Goal: Information Seeking & Learning: Learn about a topic

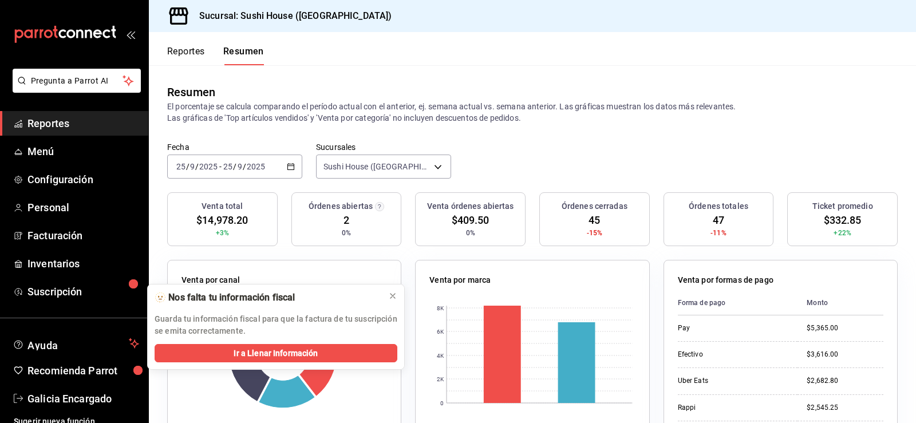
click at [179, 55] on button "Reportes" at bounding box center [186, 55] width 38 height 19
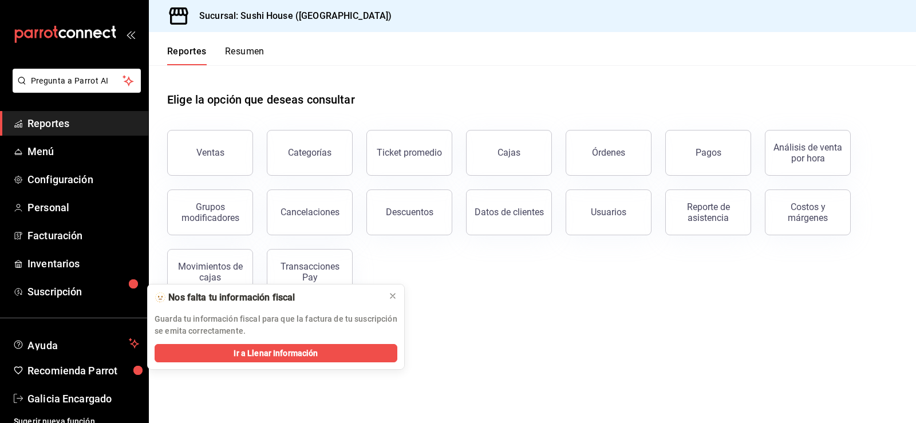
click at [232, 53] on button "Resumen" at bounding box center [245, 55] width 40 height 19
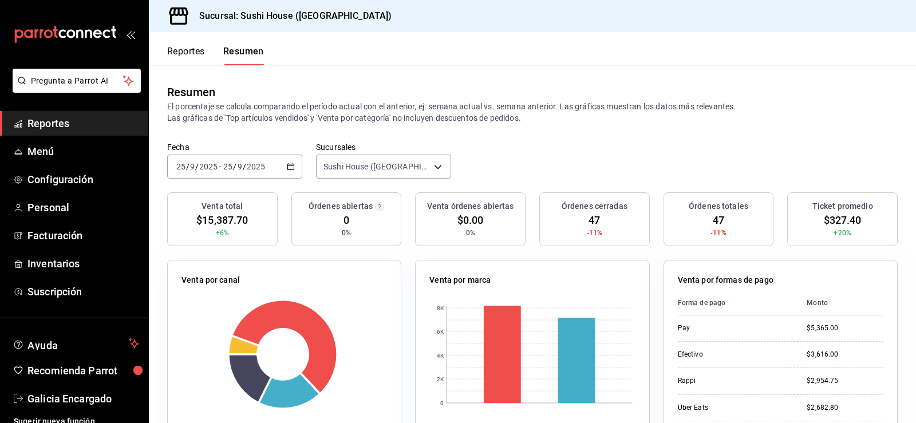
click at [194, 58] on button "Reportes" at bounding box center [186, 55] width 38 height 19
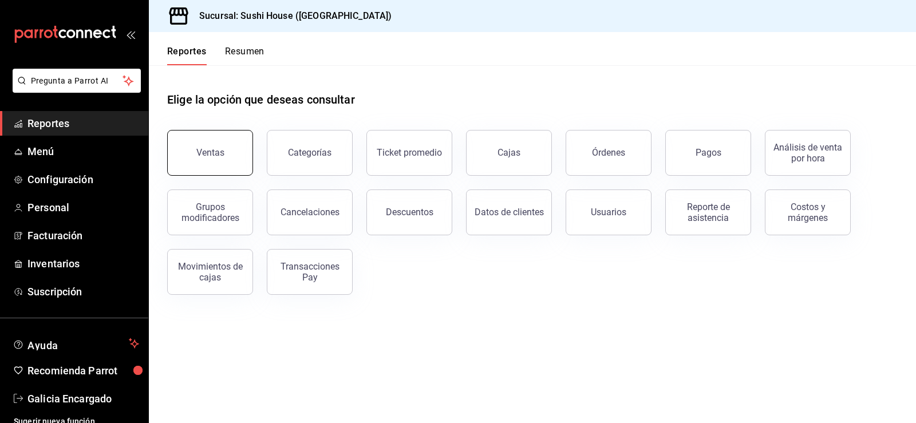
click at [234, 166] on button "Ventas" at bounding box center [210, 153] width 86 height 46
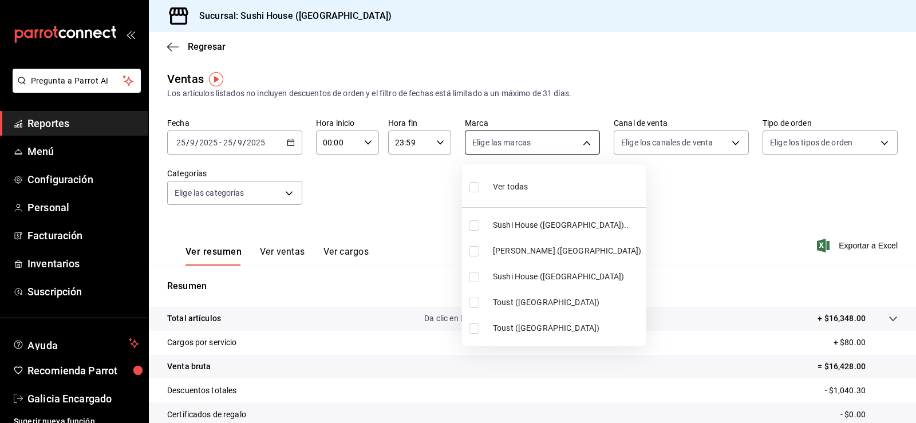
click at [507, 150] on body "Pregunta a Parrot AI Reportes Menú Configuración Personal Facturación Inventari…" at bounding box center [458, 211] width 916 height 423
click at [516, 225] on span "Sushi House ([GEOGRAPHIC_DATA]).." at bounding box center [567, 225] width 148 height 12
type input "7dc1bbcc-c854-438a-98a7-f6be28febd34"
checkbox input "true"
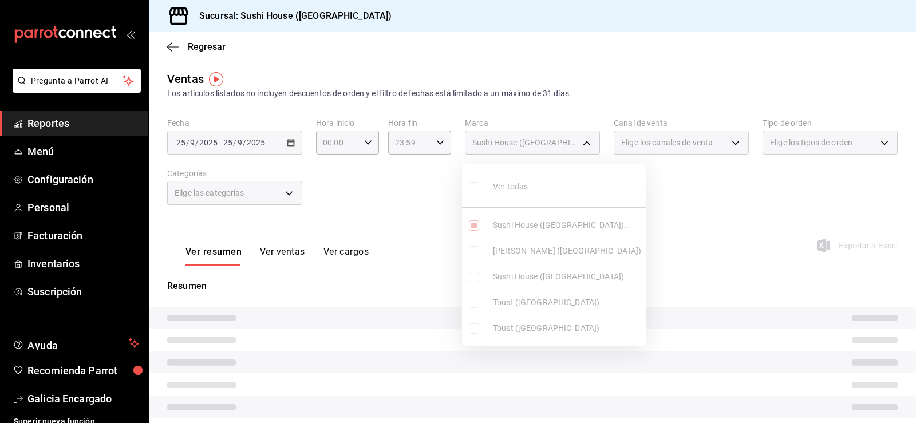
click at [539, 278] on ul "Ver todas Sushi House (Galicia).. Genki Poke (GALICIA) Sushi House (Galicia) To…" at bounding box center [554, 254] width 184 height 181
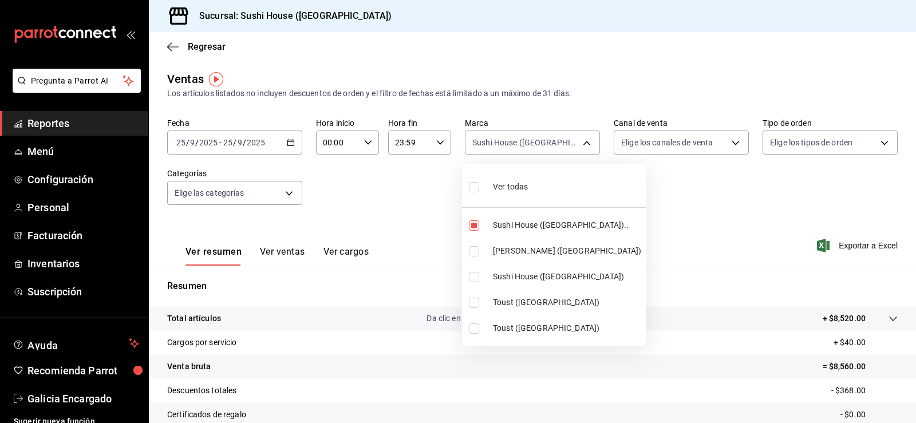
click at [539, 278] on span "Sushi House ([GEOGRAPHIC_DATA])" at bounding box center [567, 277] width 148 height 12
type input "7dc1bbcc-c854-438a-98a7-f6be28febd34,fc9d632e-e170-447e-9cd5-70bd0bb3e59f"
checkbox input "true"
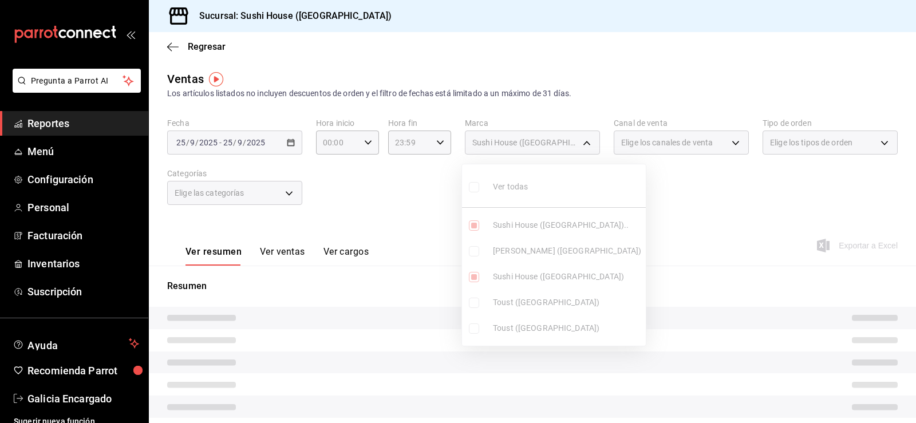
click at [639, 200] on div at bounding box center [458, 211] width 916 height 423
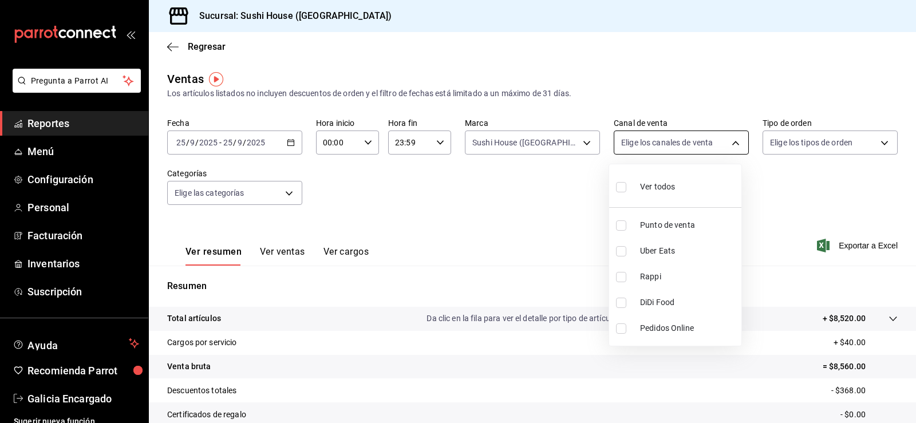
click at [657, 143] on body "Pregunta a Parrot AI Reportes Menú Configuración Personal Facturación Inventari…" at bounding box center [458, 211] width 916 height 423
click at [683, 286] on li "Rappi" at bounding box center [675, 277] width 132 height 26
type input "RAPPI"
checkbox input "true"
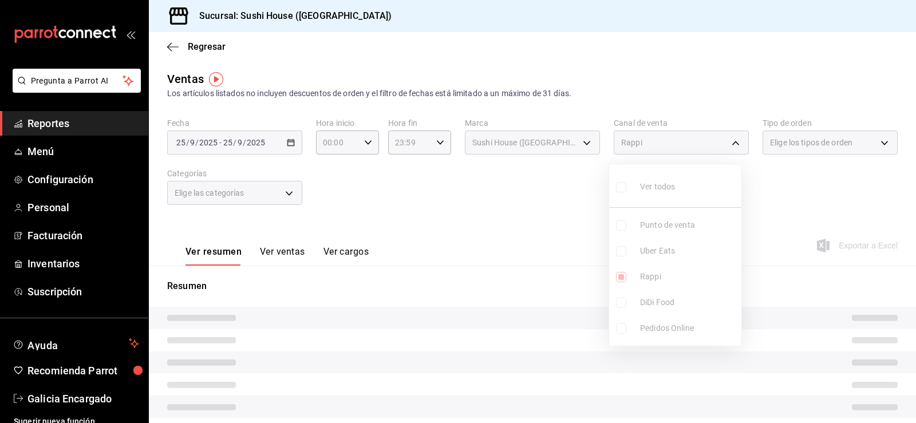
click at [811, 184] on div at bounding box center [458, 211] width 916 height 423
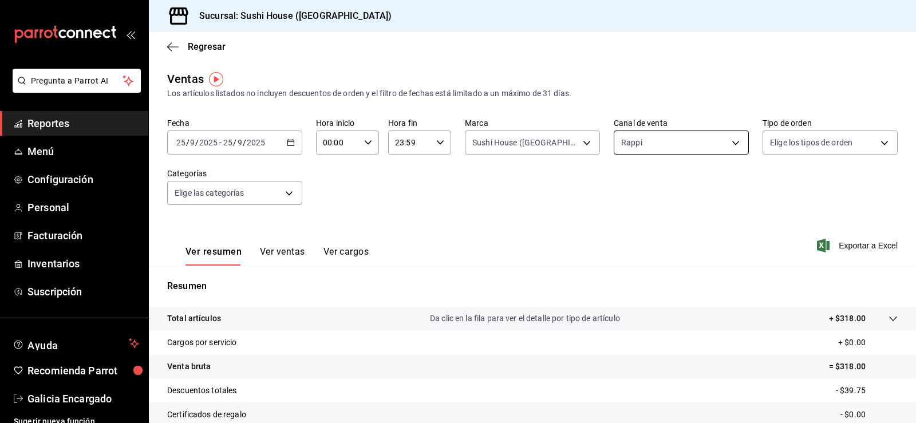
click at [660, 148] on body "Pregunta a Parrot AI Reportes Menú Configuración Personal Facturación Inventari…" at bounding box center [458, 211] width 916 height 423
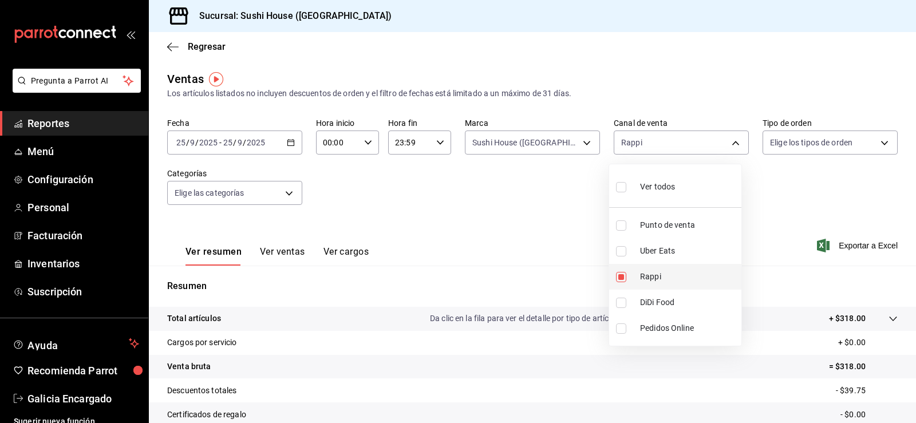
click at [671, 289] on li "Rappi" at bounding box center [675, 277] width 132 height 26
checkbox input "false"
click at [675, 301] on span "DiDi Food" at bounding box center [688, 303] width 97 height 12
type input "DIDI_FOOD"
checkbox input "true"
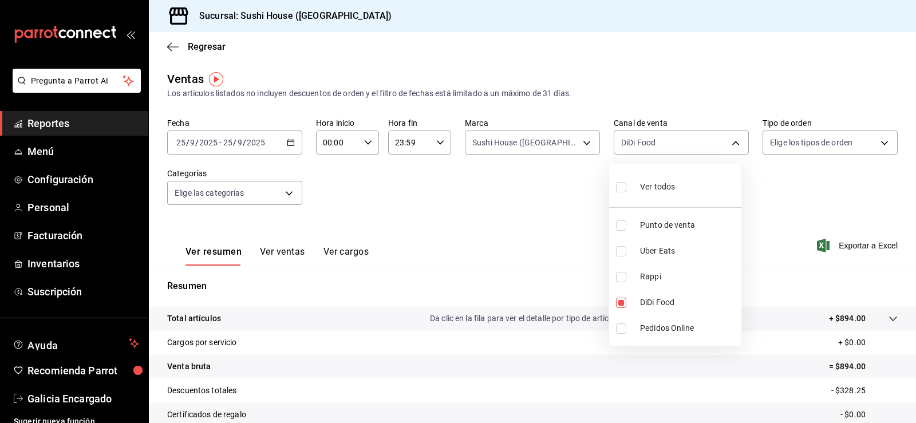
click at [794, 198] on div at bounding box center [458, 211] width 916 height 423
click at [634, 145] on body "Pregunta a Parrot AI Reportes Menú Configuración Personal Facturación Inventari…" at bounding box center [458, 211] width 916 height 423
click at [648, 259] on li "Uber Eats" at bounding box center [675, 251] width 132 height 26
type input "DIDI_FOOD,UBER_EATS"
checkbox input "true"
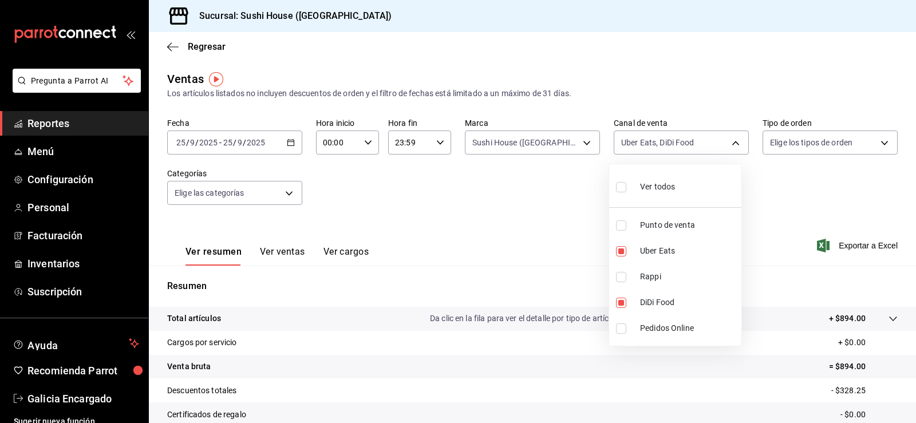
click at [653, 303] on span "DiDi Food" at bounding box center [688, 303] width 97 height 12
type input "UBER_EATS"
checkbox input "false"
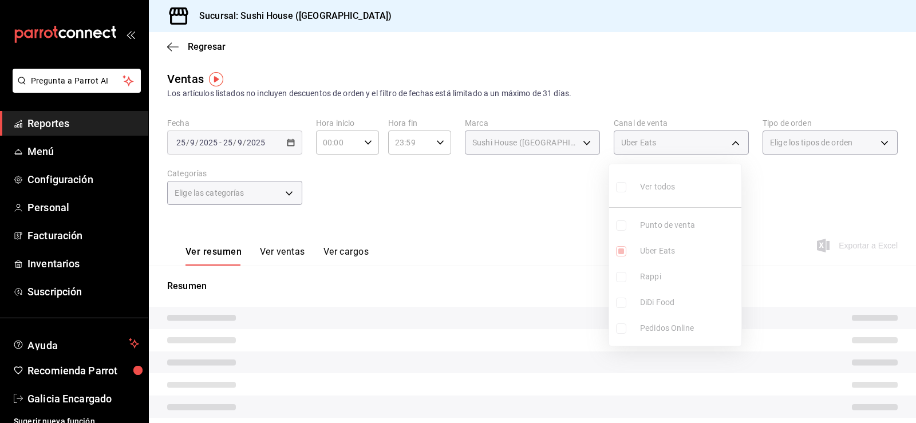
click at [802, 192] on div at bounding box center [458, 211] width 916 height 423
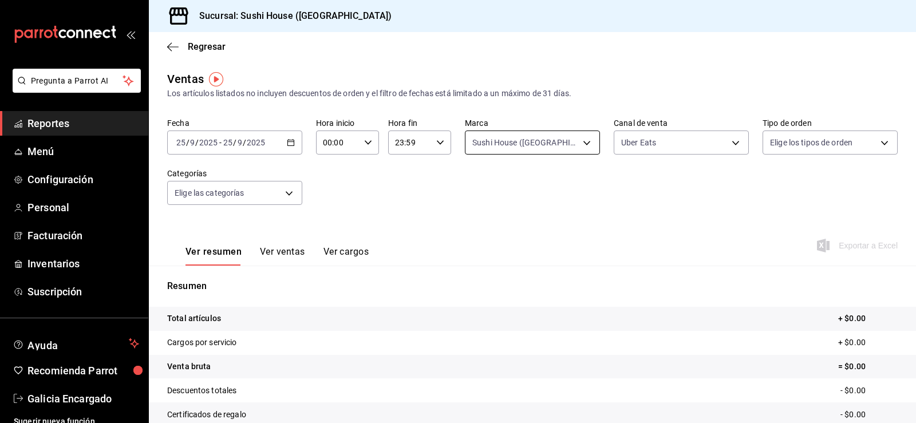
click at [578, 136] on body "Pregunta a Parrot AI Reportes Menú Configuración Personal Facturación Inventari…" at bounding box center [458, 211] width 916 height 423
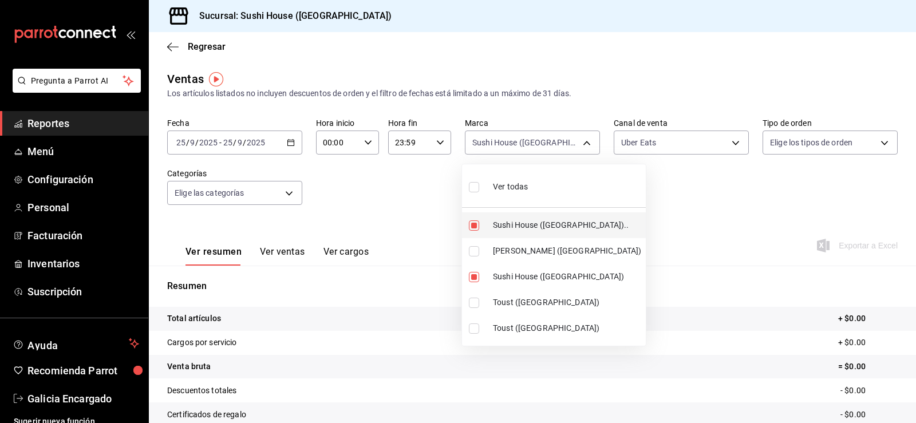
click at [566, 231] on li "Sushi House ([GEOGRAPHIC_DATA]).." at bounding box center [554, 225] width 184 height 26
type input "fc9d632e-e170-447e-9cd5-70bd0bb3e59f"
checkbox input "false"
click at [563, 246] on span "[PERSON_NAME] ([GEOGRAPHIC_DATA])" at bounding box center [567, 251] width 148 height 12
type input "fc9d632e-e170-447e-9cd5-70bd0bb3e59f,74f618c1-62af-4f1c-9f59-932c5bb3cccb"
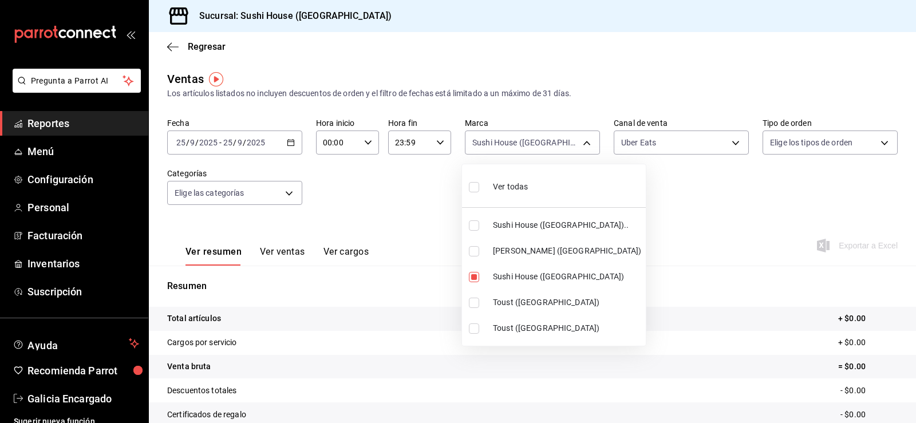
checkbox input "true"
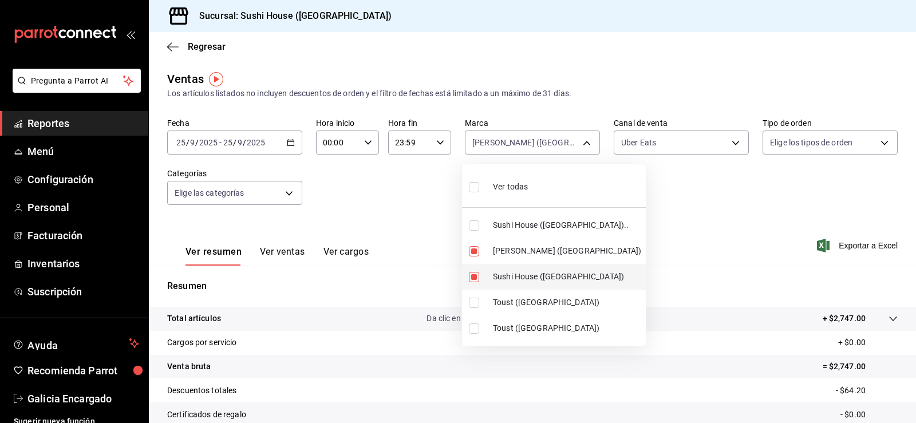
drag, startPoint x: 555, startPoint y: 280, endPoint x: 556, endPoint y: 271, distance: 9.3
click at [555, 278] on span "Sushi House ([GEOGRAPHIC_DATA])" at bounding box center [567, 277] width 148 height 12
type input "74f618c1-62af-4f1c-9f59-932c5bb3cccb"
checkbox input "false"
click at [744, 204] on div at bounding box center [458, 211] width 916 height 423
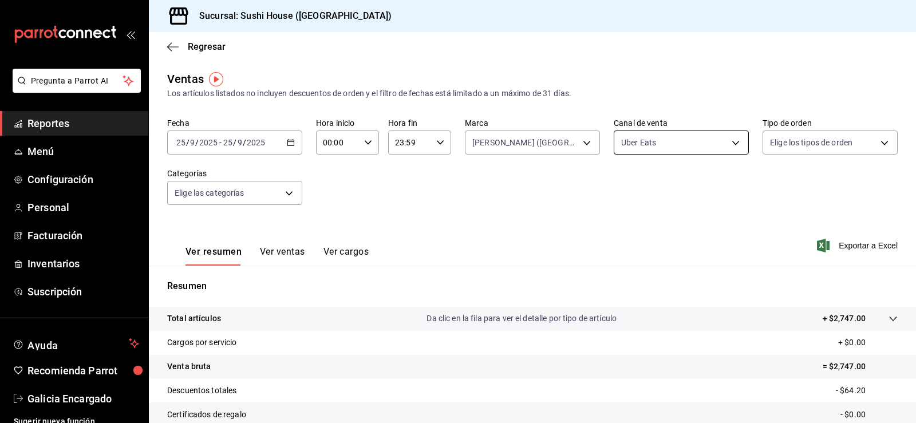
click at [689, 145] on body "Pregunta a Parrot AI Reportes Menú Configuración Personal Facturación Inventari…" at bounding box center [458, 211] width 916 height 423
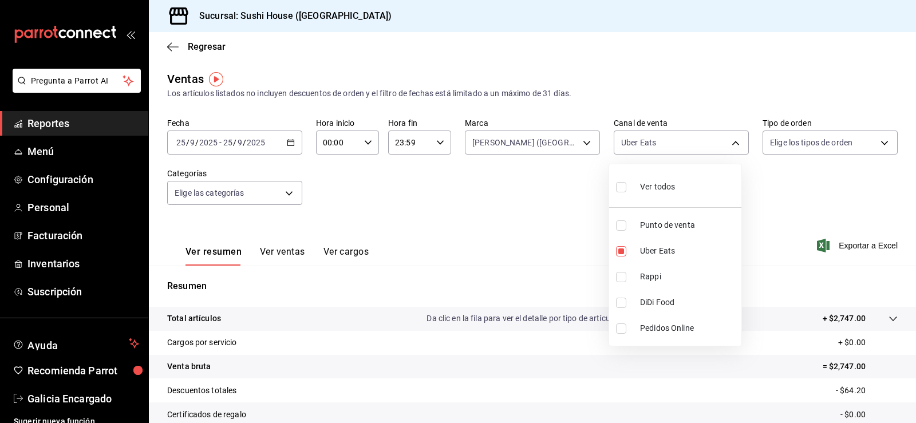
click at [673, 282] on span "Rappi" at bounding box center [688, 277] width 97 height 12
type input "UBER_EATS,RAPPI"
checkbox input "true"
click at [670, 265] on li "Rappi" at bounding box center [675, 277] width 132 height 26
type input "UBER_EATS"
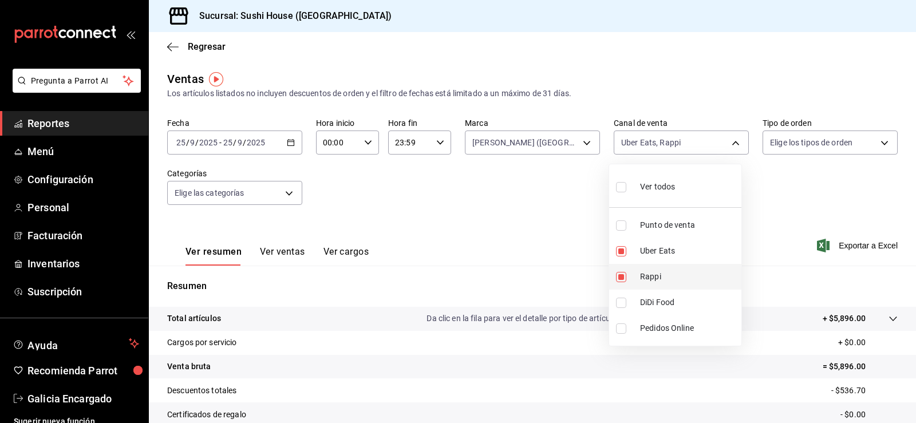
checkbox input "false"
click at [672, 301] on span "DiDi Food" at bounding box center [688, 303] width 97 height 12
type input "UBER_EATS,DIDI_FOOD"
checkbox input "true"
click at [674, 250] on span "Uber Eats" at bounding box center [688, 251] width 97 height 12
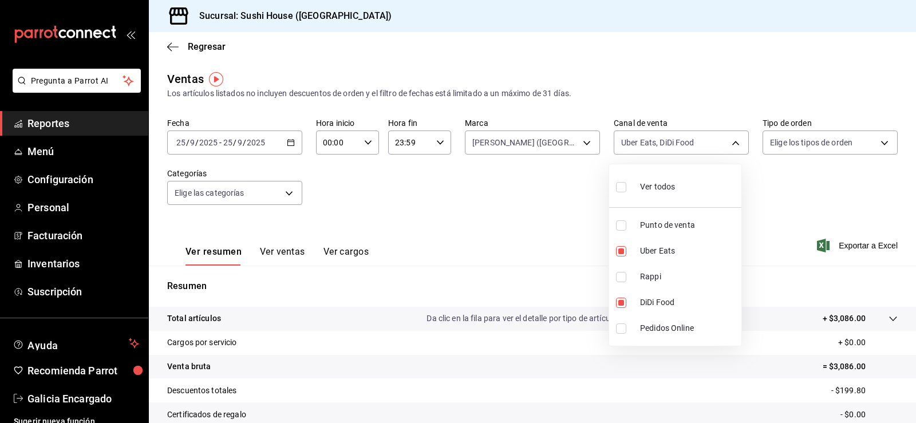
type input "DIDI_FOOD"
checkbox input "false"
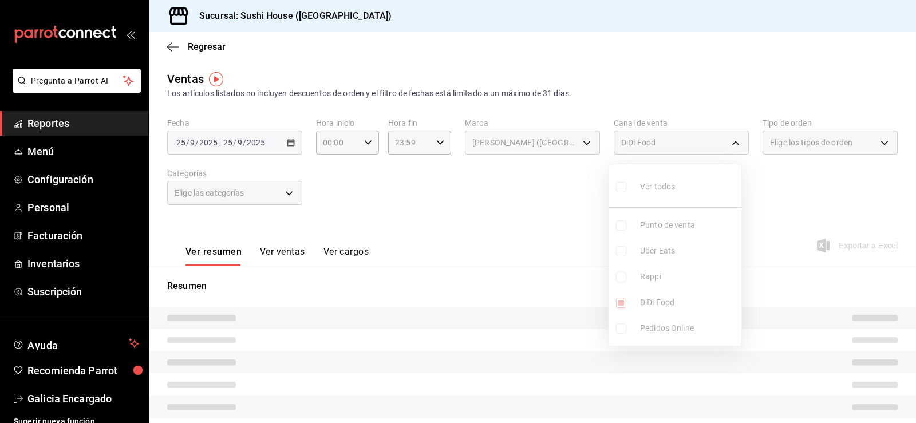
click at [796, 183] on div at bounding box center [458, 211] width 916 height 423
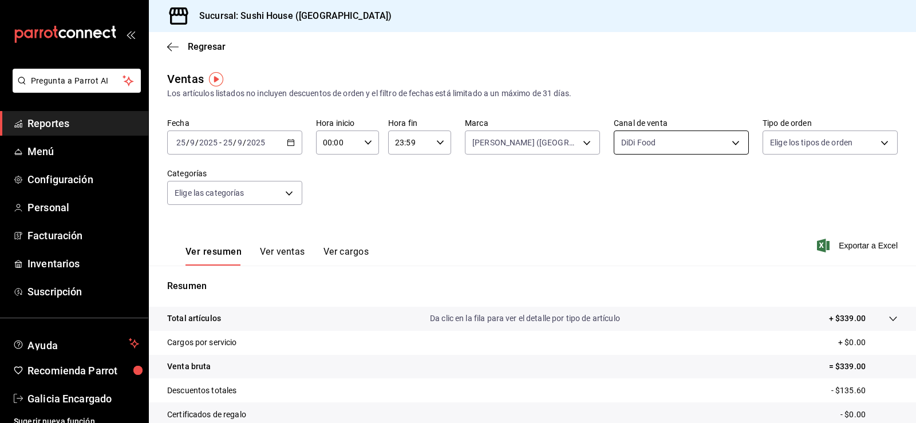
click at [704, 132] on body "Pregunta a Parrot AI Reportes Menú Configuración Personal Facturación Inventari…" at bounding box center [458, 211] width 916 height 423
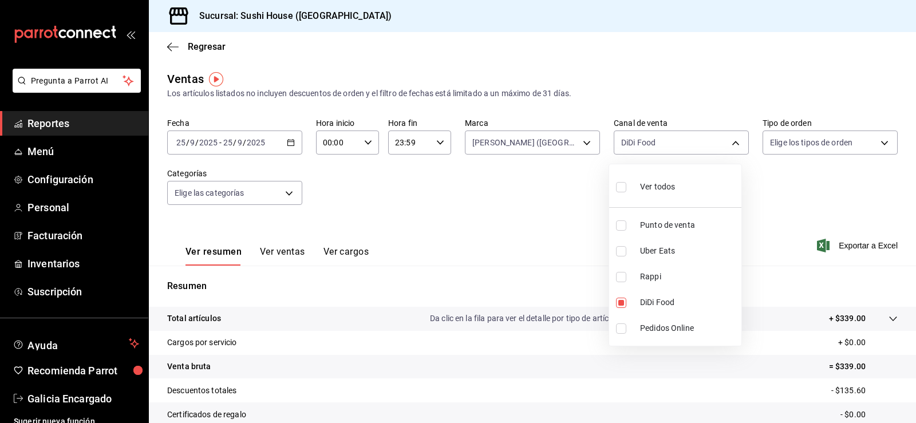
click at [679, 279] on span "Rappi" at bounding box center [688, 277] width 97 height 12
type input "DIDI_FOOD,RAPPI"
checkbox input "true"
click at [686, 296] on li "DiDi Food" at bounding box center [675, 303] width 132 height 26
type input "RAPPI"
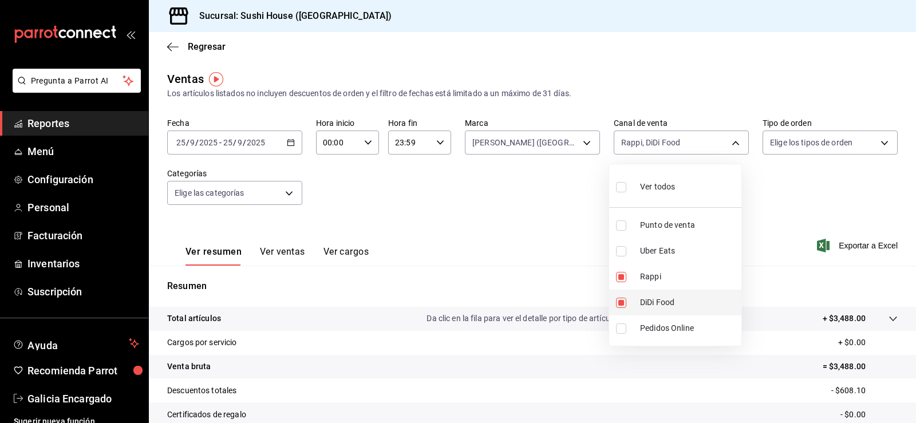
checkbox input "false"
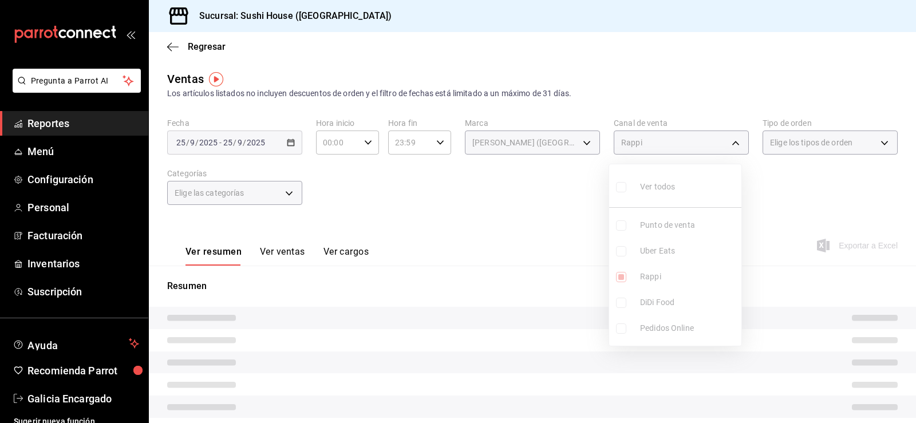
click at [770, 201] on div at bounding box center [458, 211] width 916 height 423
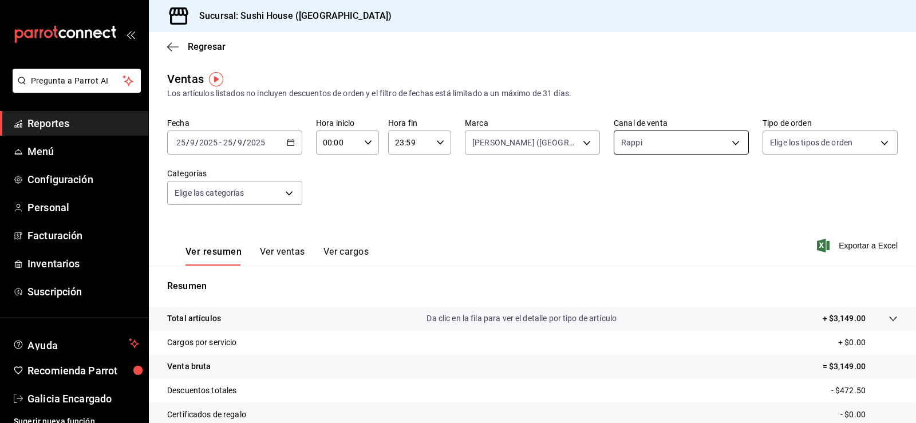
click at [688, 140] on body "Pregunta a Parrot AI Reportes Menú Configuración Personal Facturación Inventari…" at bounding box center [458, 211] width 916 height 423
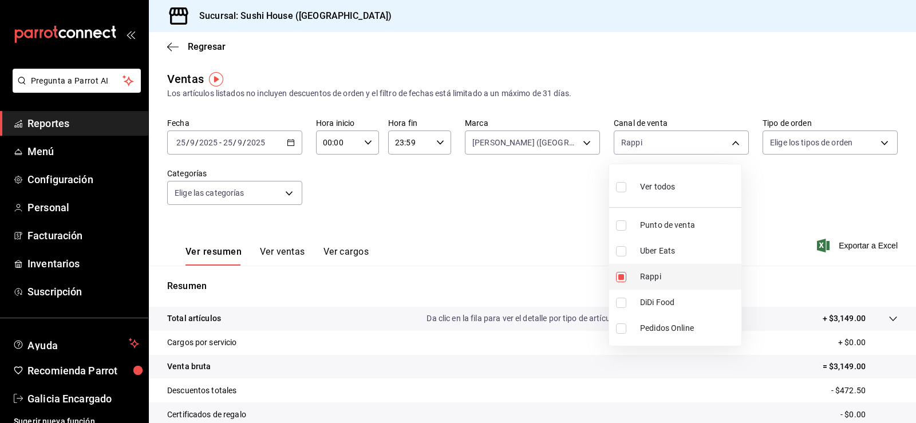
click at [685, 273] on span "Rappi" at bounding box center [688, 277] width 97 height 12
checkbox input "false"
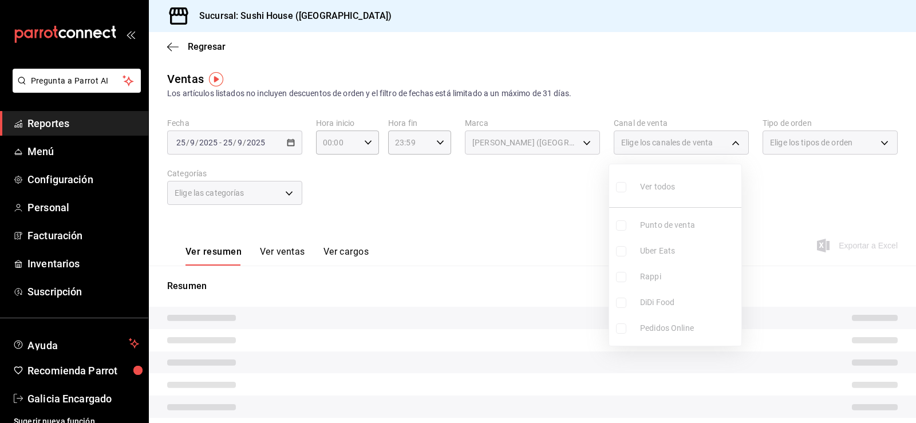
click at [558, 200] on div at bounding box center [458, 211] width 916 height 423
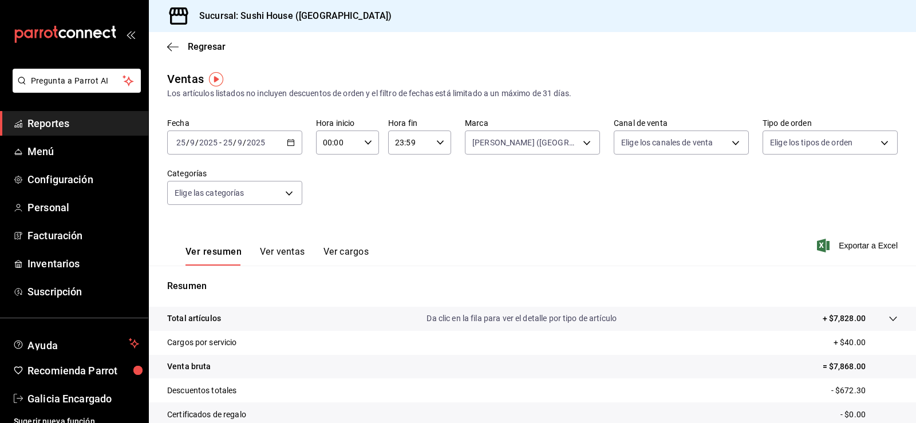
click at [559, 140] on body "Pregunta a Parrot AI Reportes Menú Configuración Personal Facturación Inventari…" at bounding box center [458, 211] width 916 height 423
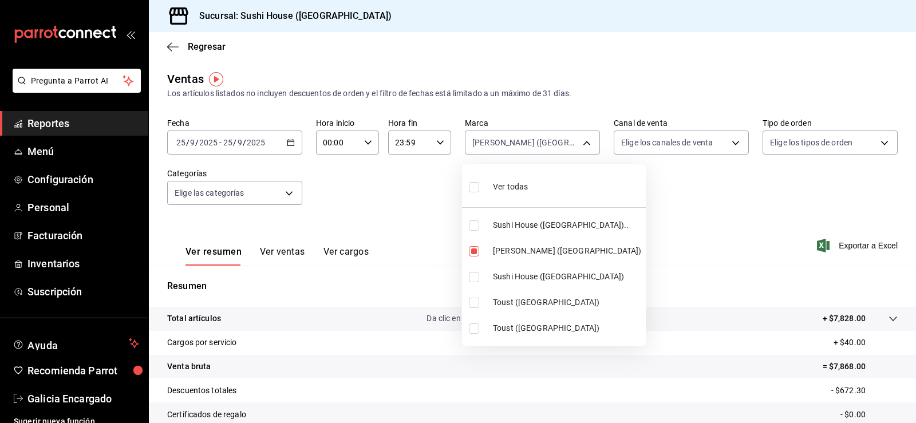
click at [542, 195] on li "Ver todas" at bounding box center [554, 186] width 184 height 34
type input "7dc1bbcc-c854-438a-98a7-f6be28febd34,74f618c1-62af-4f1c-9f59-932c5bb3cccb,fc9d6…"
checkbox input "true"
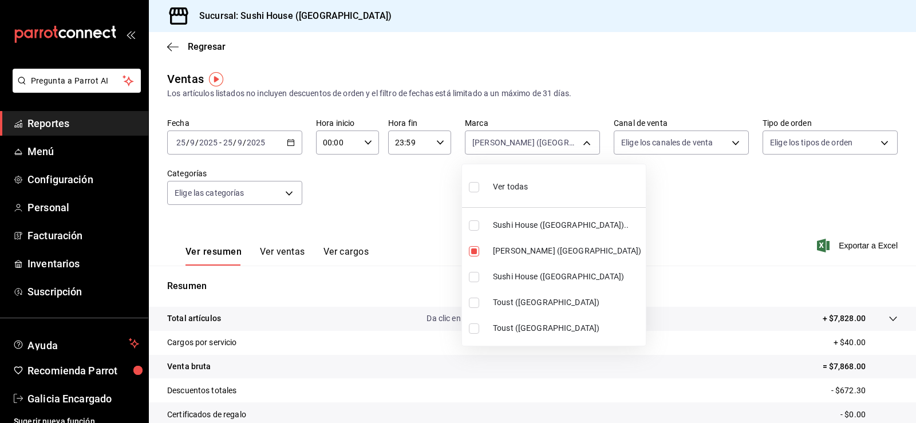
checkbox input "true"
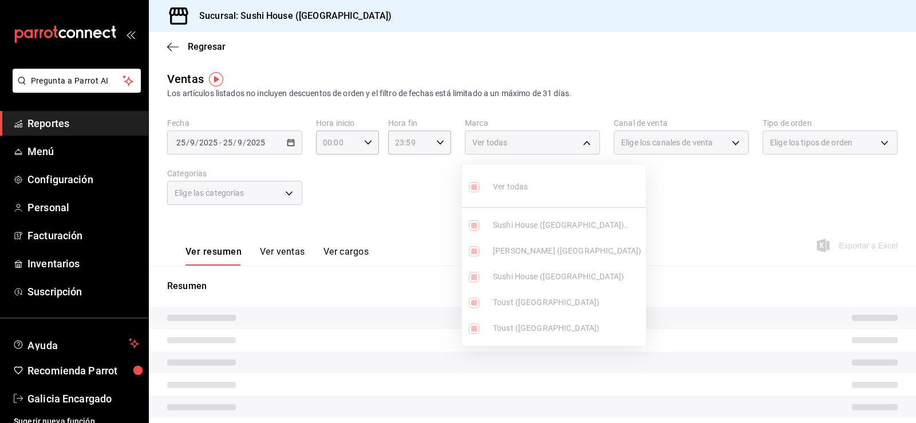
click at [730, 203] on div at bounding box center [458, 211] width 916 height 423
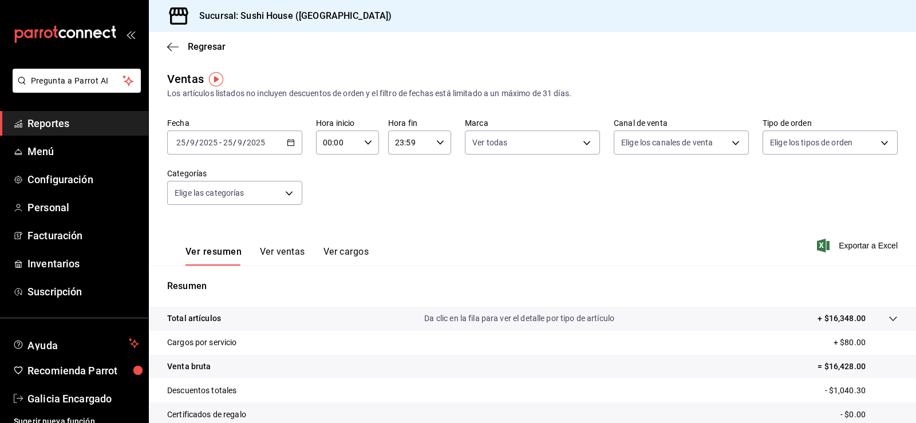
click at [814, 147] on body "Pregunta a Parrot AI Reportes Menú Configuración Personal Facturación Inventari…" at bounding box center [458, 211] width 916 height 423
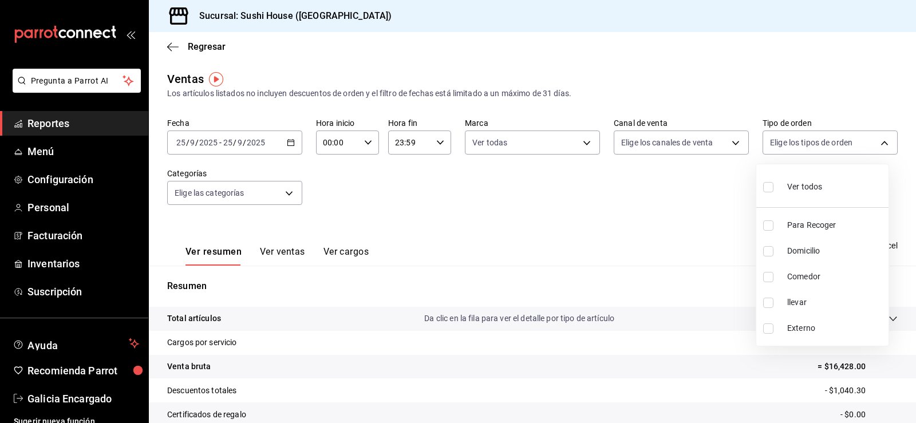
click at [802, 246] on span "Domicilio" at bounding box center [835, 251] width 97 height 12
type input "c813e250-a487-4472-927d-f84c1c5aa0d0"
checkbox input "true"
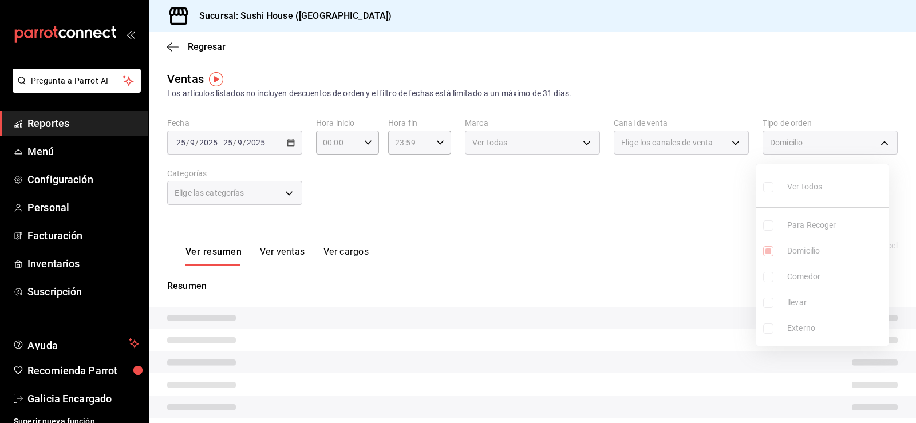
click at [678, 235] on div at bounding box center [458, 211] width 916 height 423
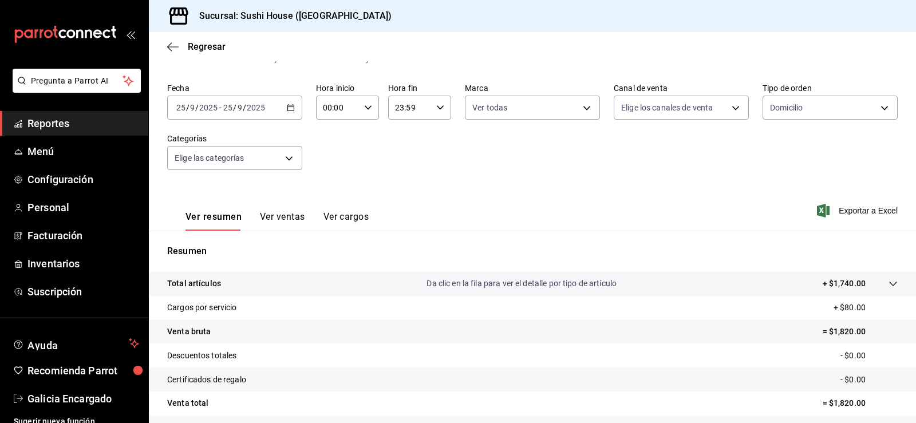
scroll to position [125, 0]
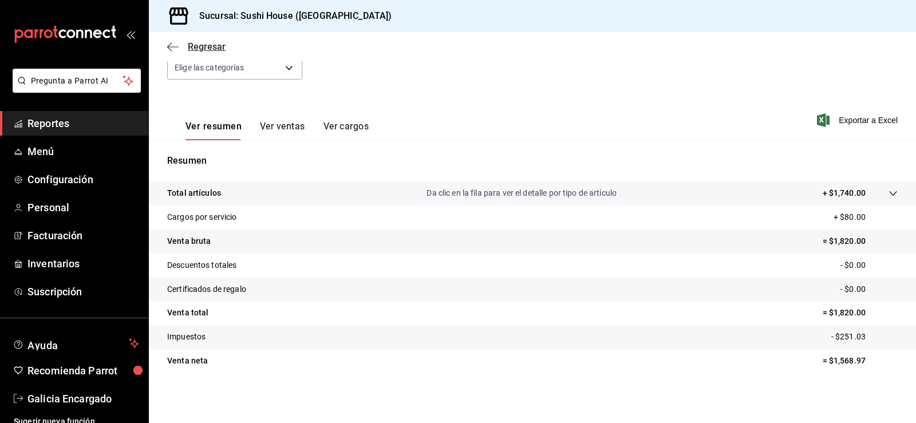
click at [214, 44] on span "Regresar" at bounding box center [207, 46] width 38 height 11
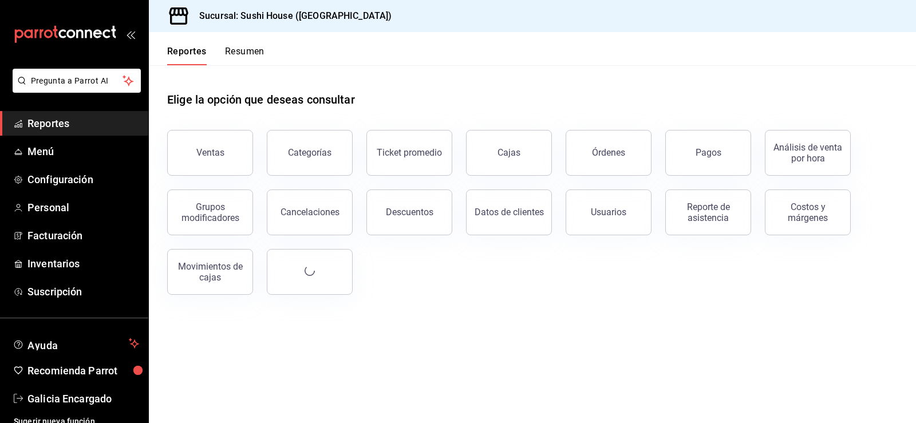
click at [234, 50] on button "Resumen" at bounding box center [245, 55] width 40 height 19
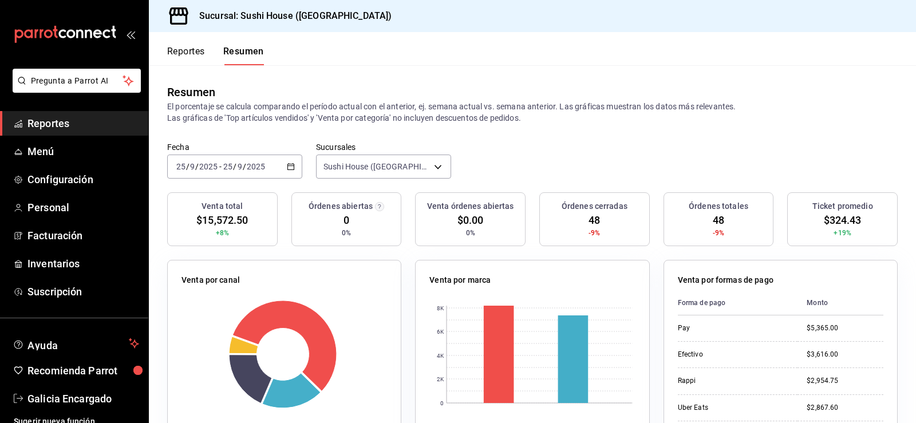
click at [202, 56] on button "Reportes" at bounding box center [186, 55] width 38 height 19
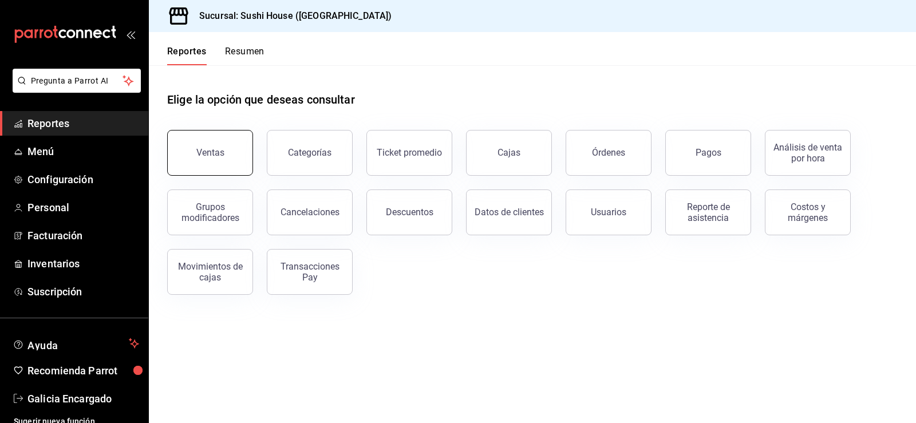
click at [227, 138] on button "Ventas" at bounding box center [210, 153] width 86 height 46
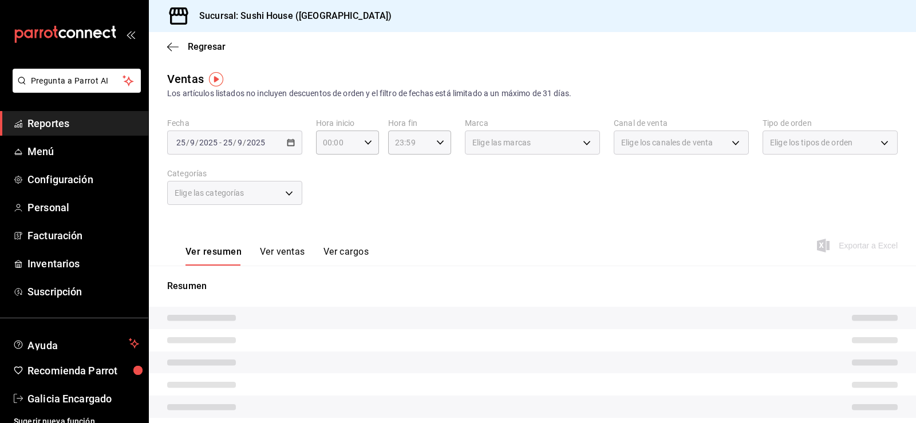
click at [660, 140] on span "Elige los canales de venta" at bounding box center [667, 142] width 92 height 11
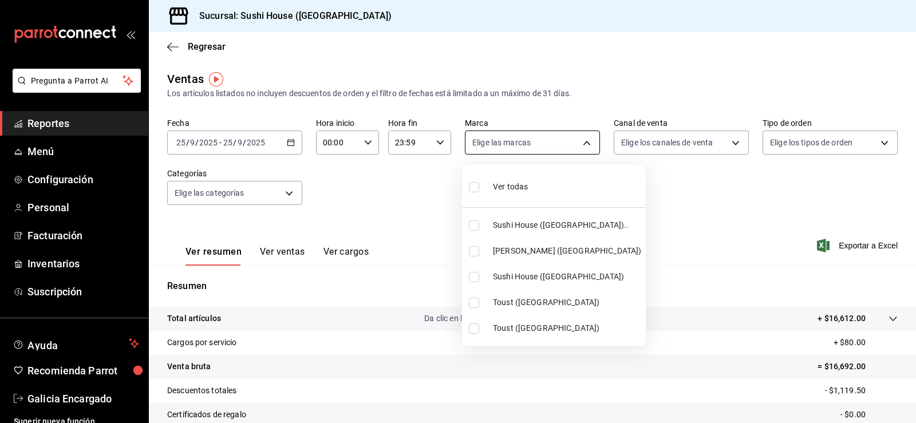
click at [536, 139] on body "Pregunta a Parrot AI Reportes Menú Configuración Personal Facturación Inventari…" at bounding box center [458, 211] width 916 height 423
click at [550, 258] on li "[PERSON_NAME] ([GEOGRAPHIC_DATA])" at bounding box center [554, 251] width 184 height 26
type input "74f618c1-62af-4f1c-9f59-932c5bb3cccb"
checkbox input "true"
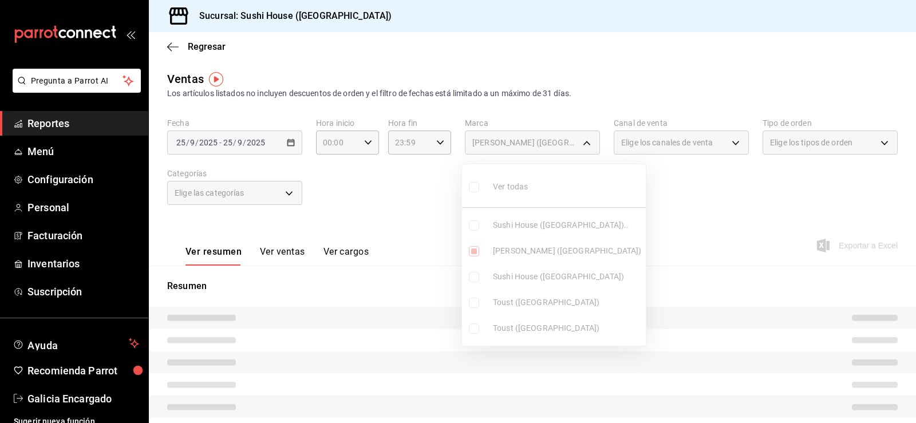
click at [709, 180] on div at bounding box center [458, 211] width 916 height 423
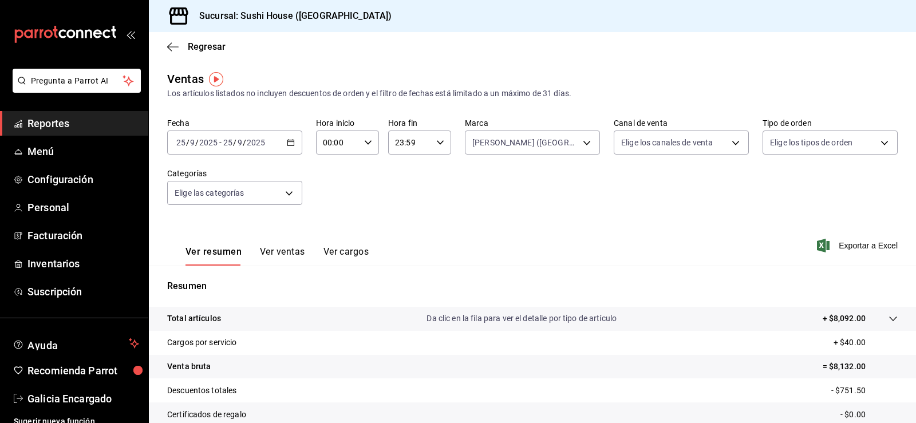
click at [700, 155] on div "Fecha 2025-09-25 25 / 9 / 2025 - 2025-09-25 25 / 9 / 2025 Hora inicio 00:00 Hor…" at bounding box center [532, 168] width 731 height 101
click at [700, 149] on body "Pregunta a Parrot AI Reportes Menú Configuración Personal Facturación Inventari…" at bounding box center [458, 211] width 916 height 423
click at [698, 250] on span "Uber Eats" at bounding box center [688, 251] width 97 height 12
type input "UBER_EATS"
checkbox input "true"
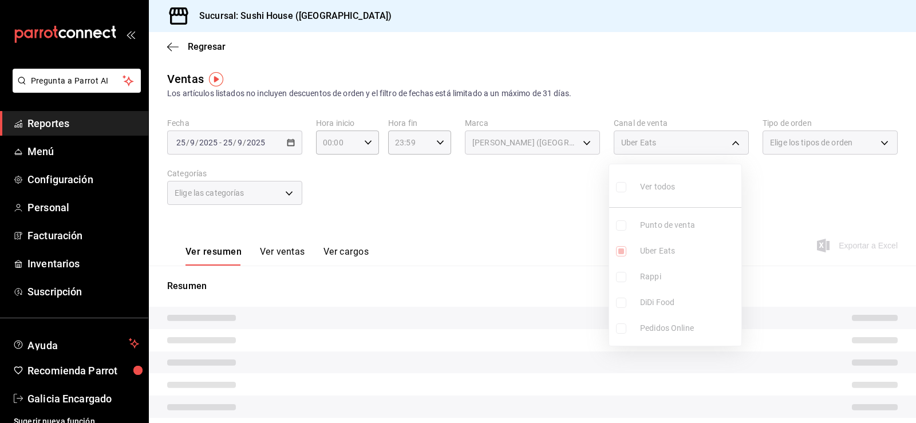
click at [819, 183] on div at bounding box center [458, 211] width 916 height 423
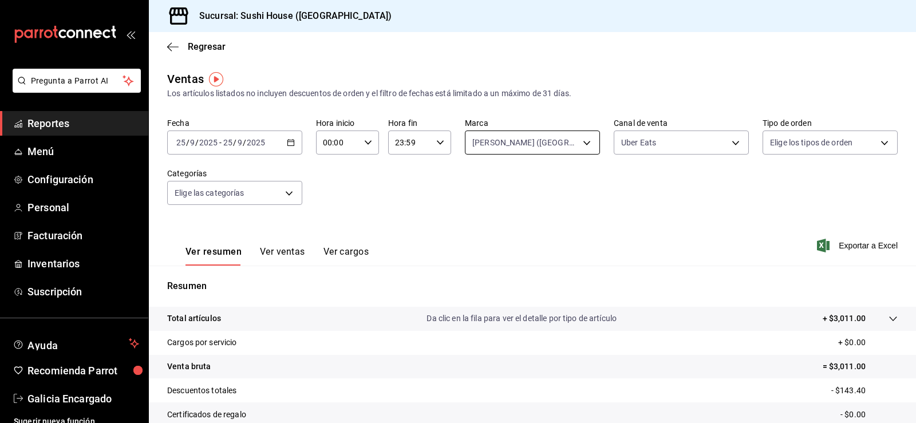
click at [563, 141] on body "Pregunta a Parrot AI Reportes Menú Configuración Personal Facturación Inventari…" at bounding box center [458, 211] width 916 height 423
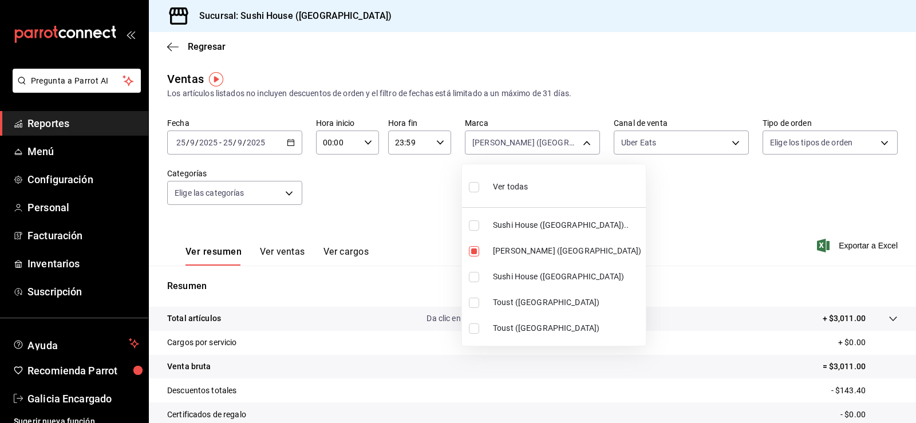
click at [551, 180] on li "Ver todas" at bounding box center [554, 186] width 184 height 34
type input "7dc1bbcc-c854-438a-98a7-f6be28febd34,74f618c1-62af-4f1c-9f59-932c5bb3cccb,fc9d6…"
checkbox input "true"
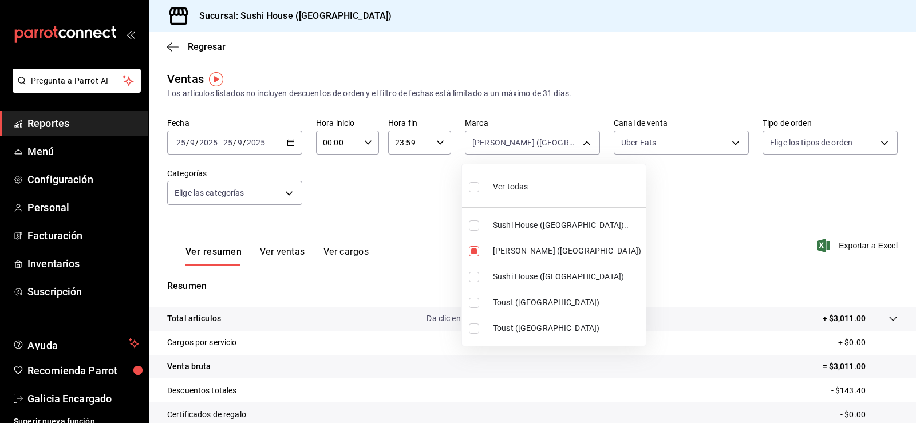
checkbox input "true"
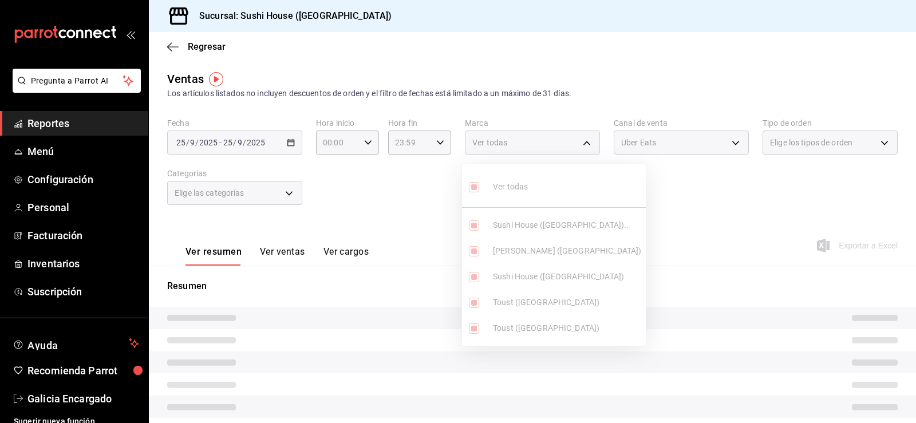
click at [635, 194] on div at bounding box center [458, 211] width 916 height 423
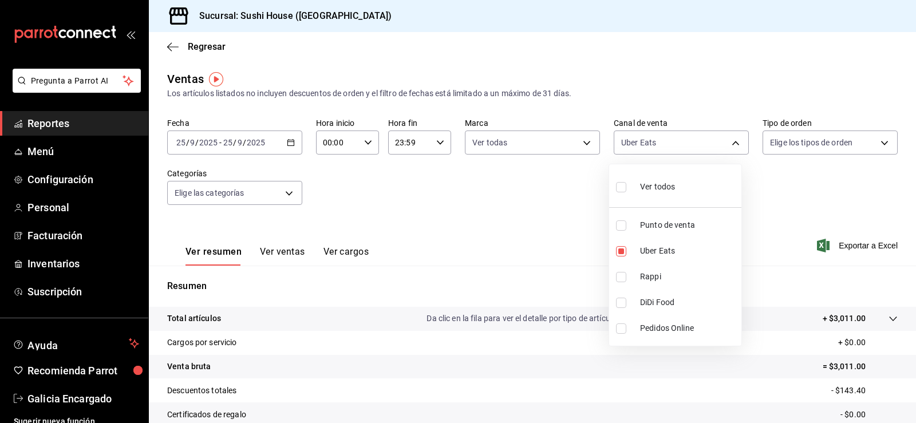
click at [642, 144] on body "Pregunta a Parrot AI Reportes Menú Configuración Personal Facturación Inventari…" at bounding box center [458, 211] width 916 height 423
click at [668, 246] on span "Uber Eats" at bounding box center [688, 251] width 97 height 12
checkbox input "false"
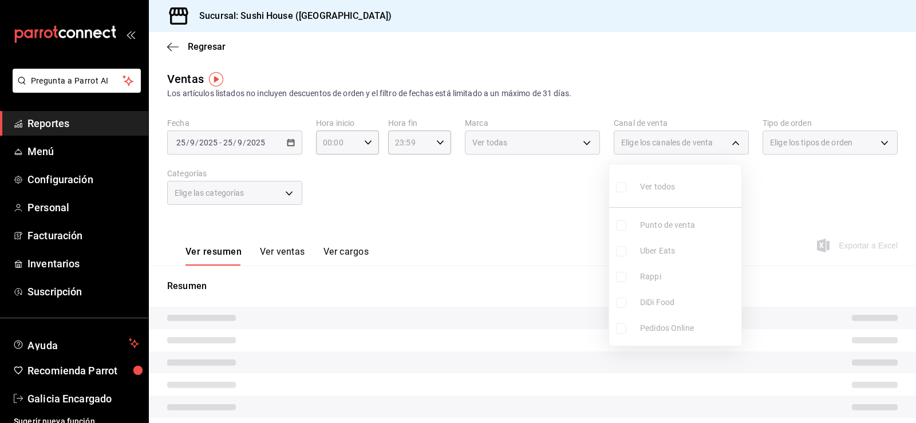
click at [807, 177] on div at bounding box center [458, 211] width 916 height 423
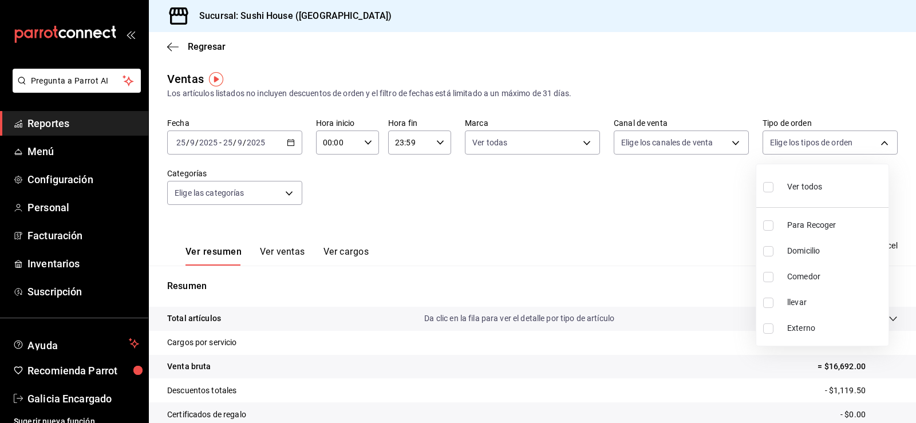
click at [800, 147] on body "Pregunta a Parrot AI Reportes Menú Configuración Personal Facturación Inventari…" at bounding box center [458, 211] width 916 height 423
click at [785, 188] on div "Ver todos" at bounding box center [792, 185] width 59 height 25
type input "9d316b26-ed3c-41d9-ac2e-659a84dac7c1,c813e250-a487-4472-927d-f84c1c5aa0d0,53da9…"
checkbox input "true"
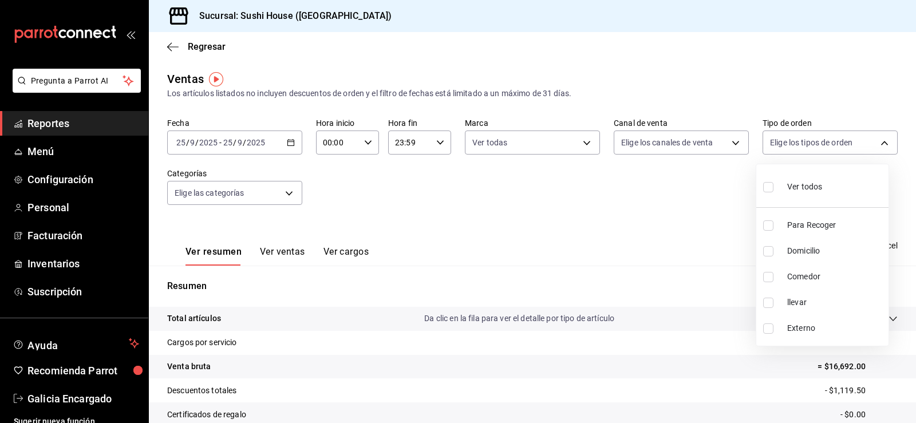
checkbox input "true"
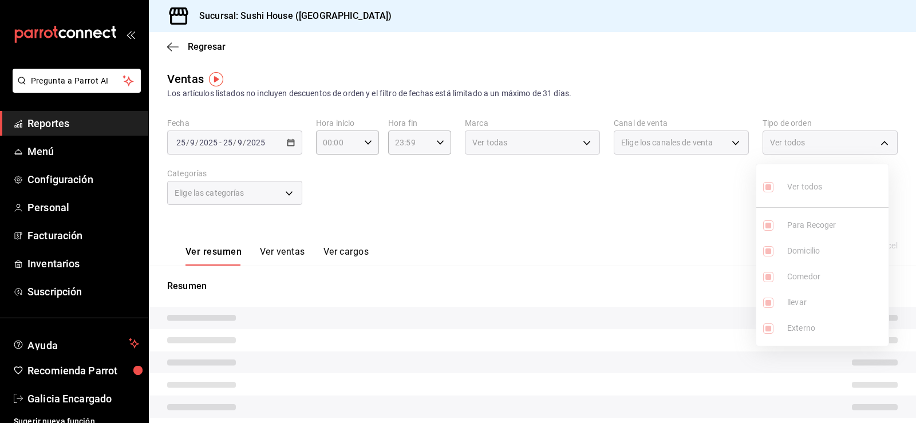
click at [556, 209] on div at bounding box center [458, 211] width 916 height 423
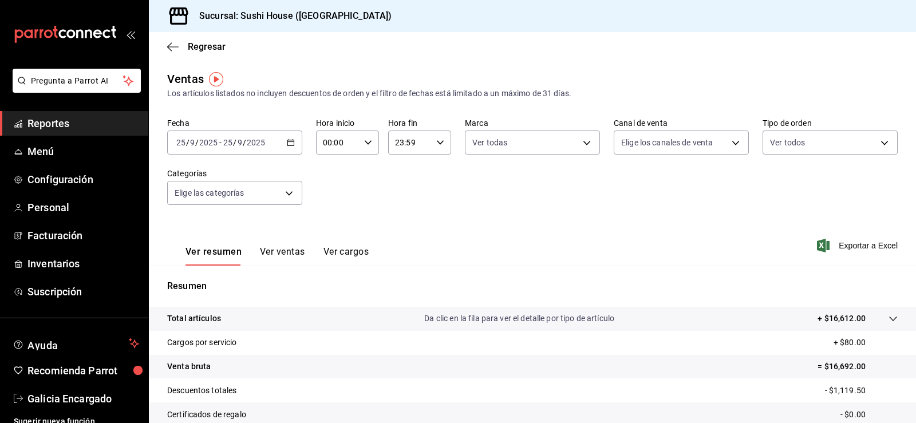
scroll to position [125, 0]
